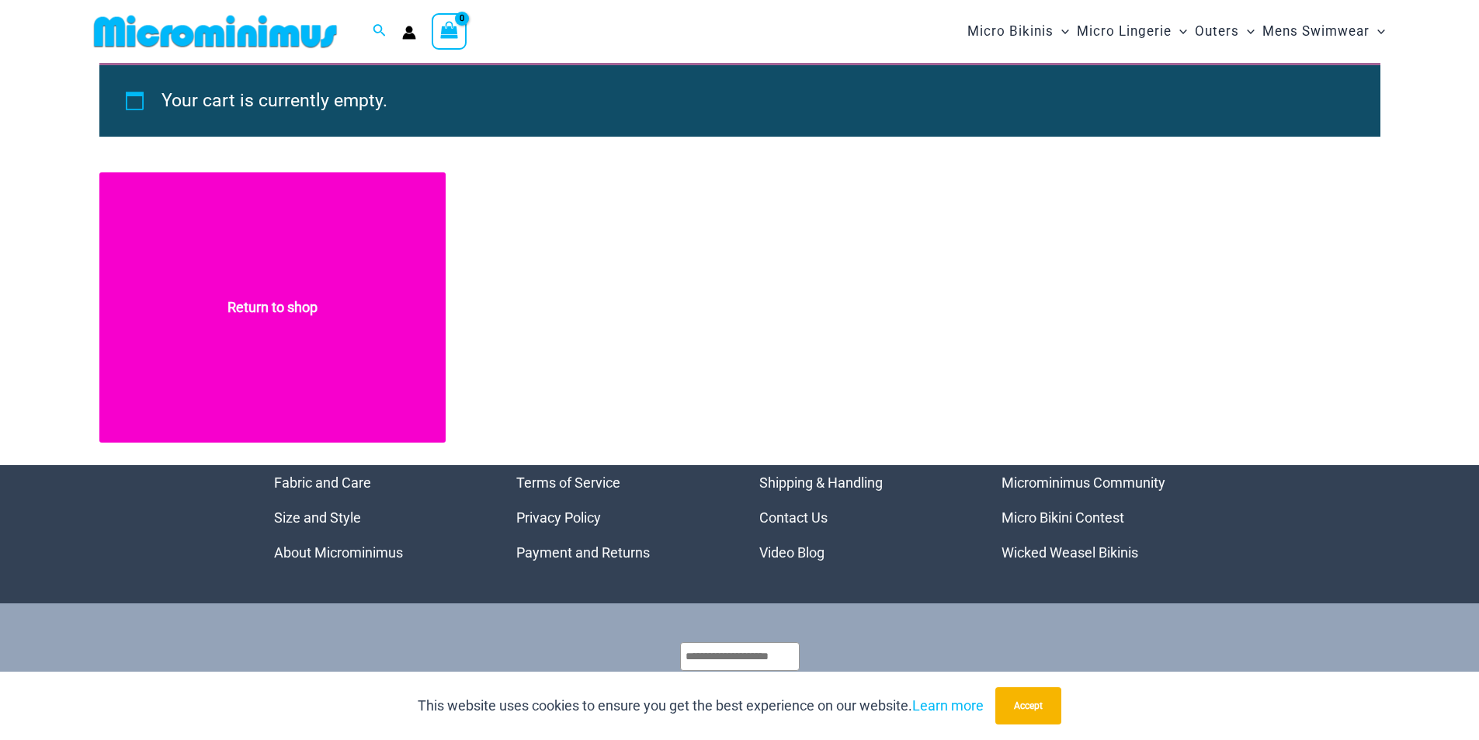
click at [281, 302] on link "Return to shop" at bounding box center [272, 307] width 346 height 270
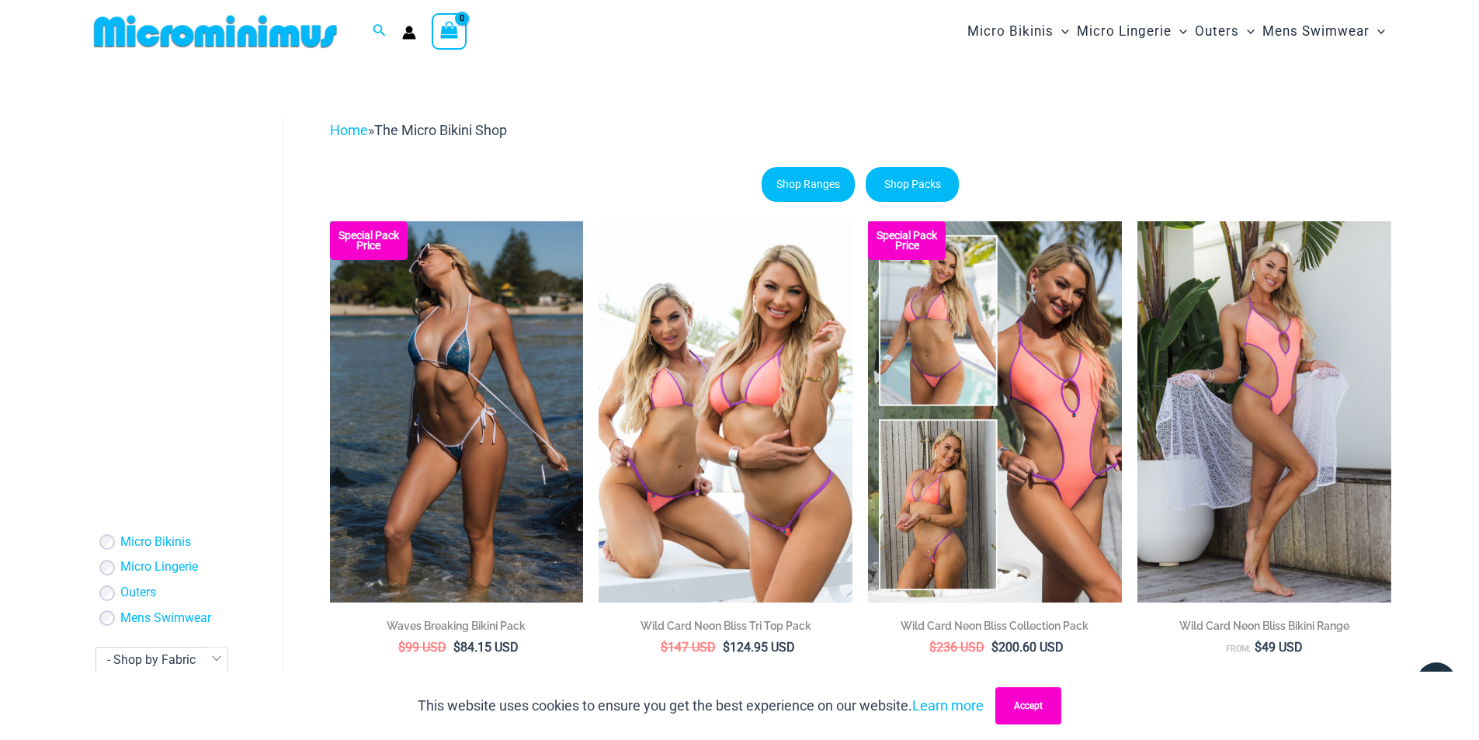
type input "**********"
click at [1026, 706] on button "Accept" at bounding box center [1028, 705] width 66 height 37
